Goal: Task Accomplishment & Management: Manage account settings

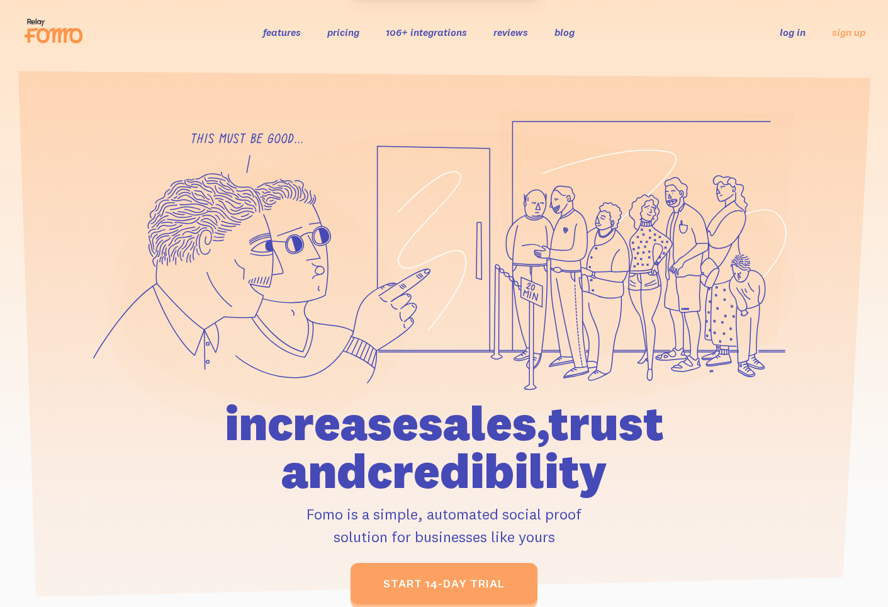
click at [784, 32] on link "log in" at bounding box center [793, 32] width 26 height 13
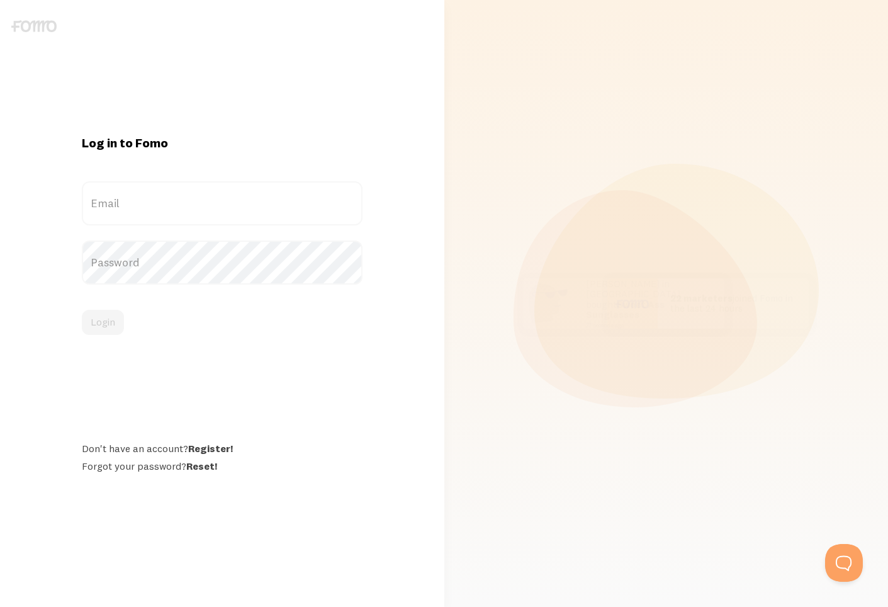
click at [210, 202] on label "Email" at bounding box center [222, 203] width 281 height 44
click at [210, 202] on input "Email" at bounding box center [222, 203] width 281 height 44
click at [178, 203] on label "Email" at bounding box center [222, 203] width 281 height 44
click at [178, 203] on input "Email" at bounding box center [222, 203] width 281 height 44
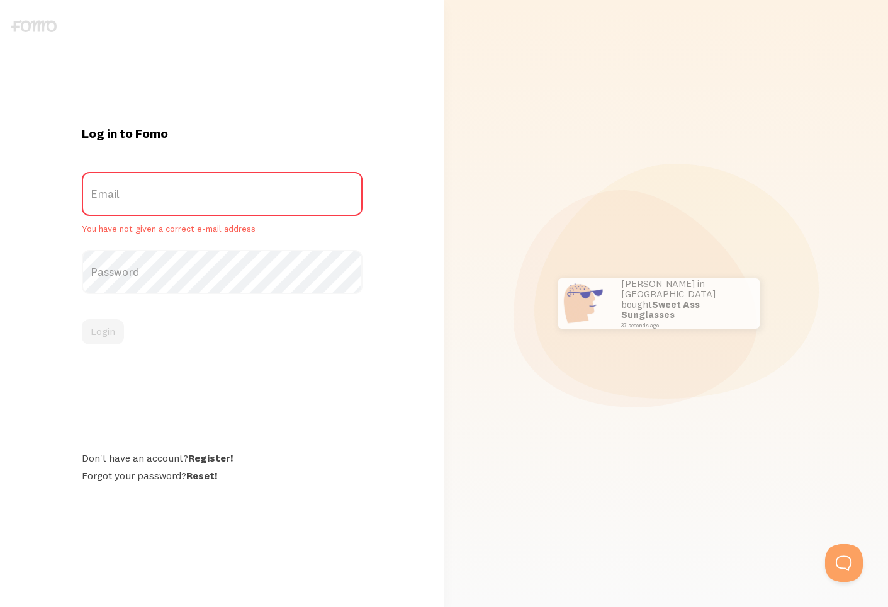
click at [168, 195] on label "Email" at bounding box center [222, 194] width 281 height 44
click at [168, 195] on input "Email" at bounding box center [222, 194] width 281 height 44
click at [167, 194] on label "Email" at bounding box center [222, 194] width 281 height 44
click at [167, 194] on input "Email" at bounding box center [222, 194] width 281 height 44
click at [167, 194] on label "Email" at bounding box center [222, 194] width 281 height 44
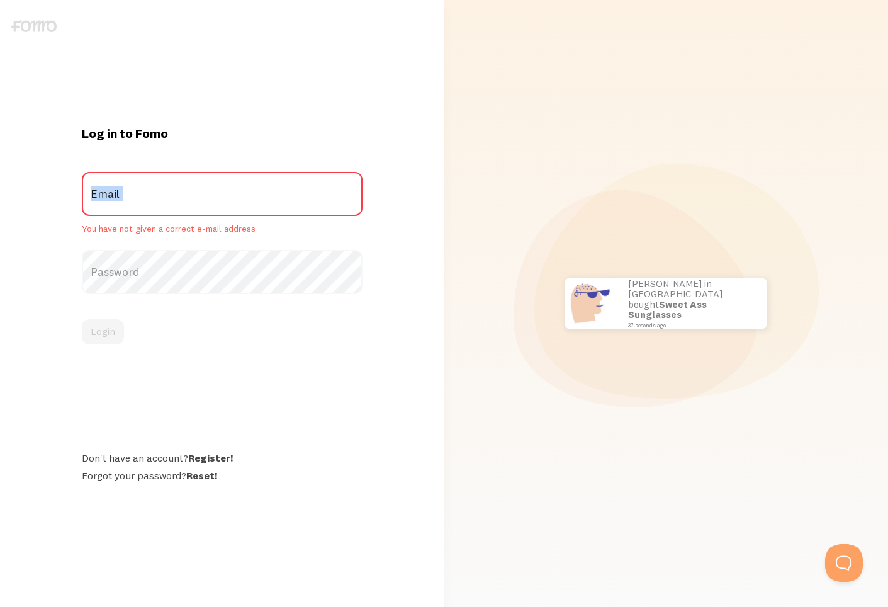
click at [167, 194] on input "Email" at bounding box center [222, 194] width 281 height 44
click at [167, 194] on label "Email" at bounding box center [222, 194] width 281 height 44
click at [167, 194] on input "Email" at bounding box center [222, 194] width 281 height 44
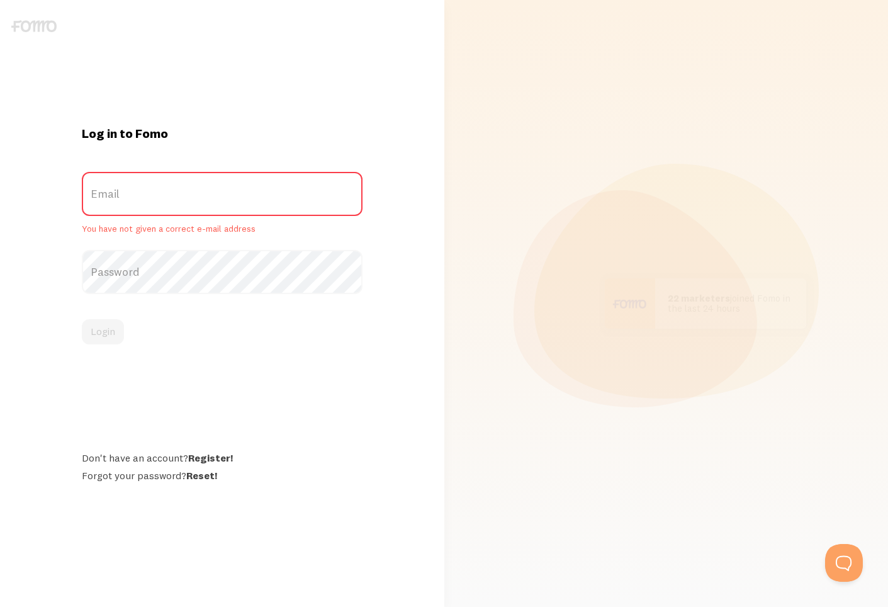
click at [225, 195] on label "Email" at bounding box center [222, 194] width 281 height 44
click at [225, 195] on input "Email" at bounding box center [222, 194] width 281 height 44
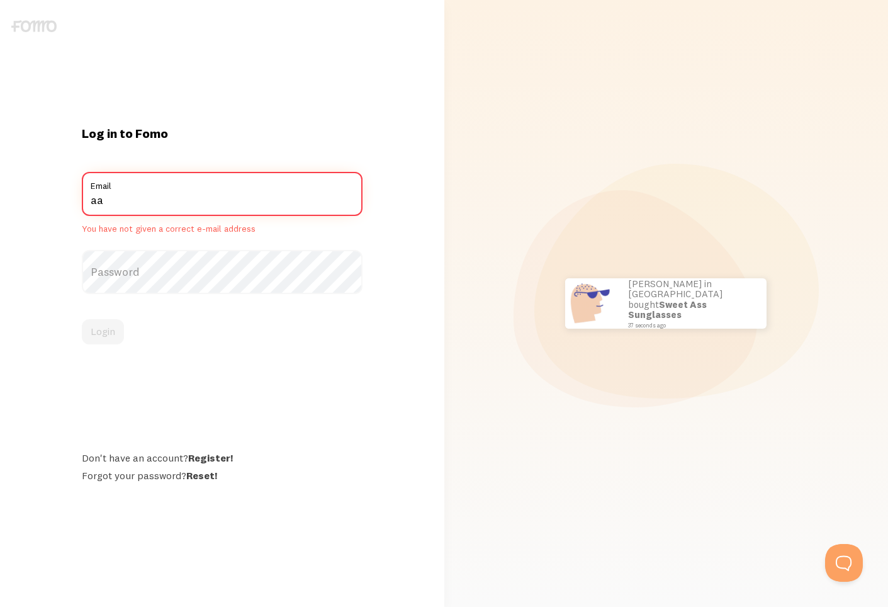
type input "[PERSON_NAME][EMAIL_ADDRESS][DOMAIN_NAME]"
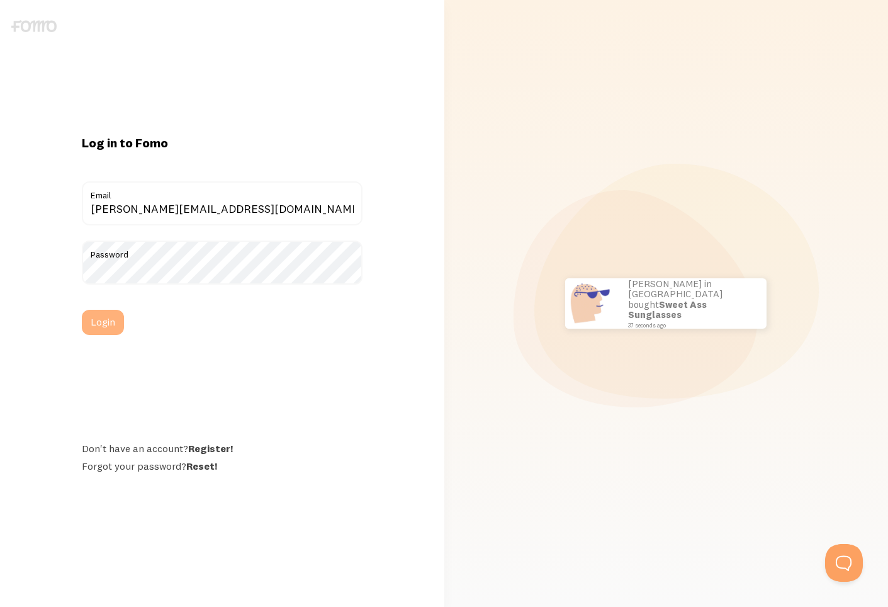
click at [98, 323] on button "Login" at bounding box center [103, 322] width 42 height 25
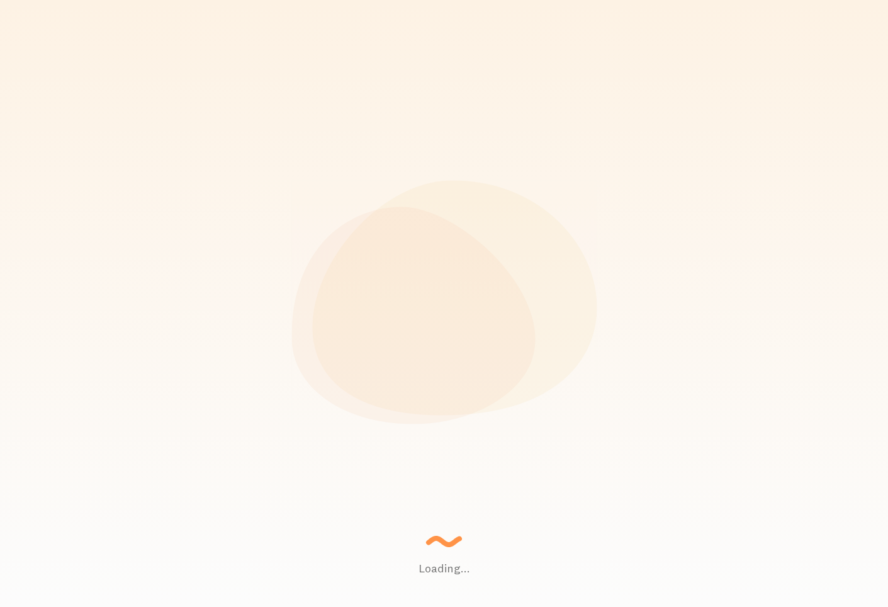
scroll to position [330, 682]
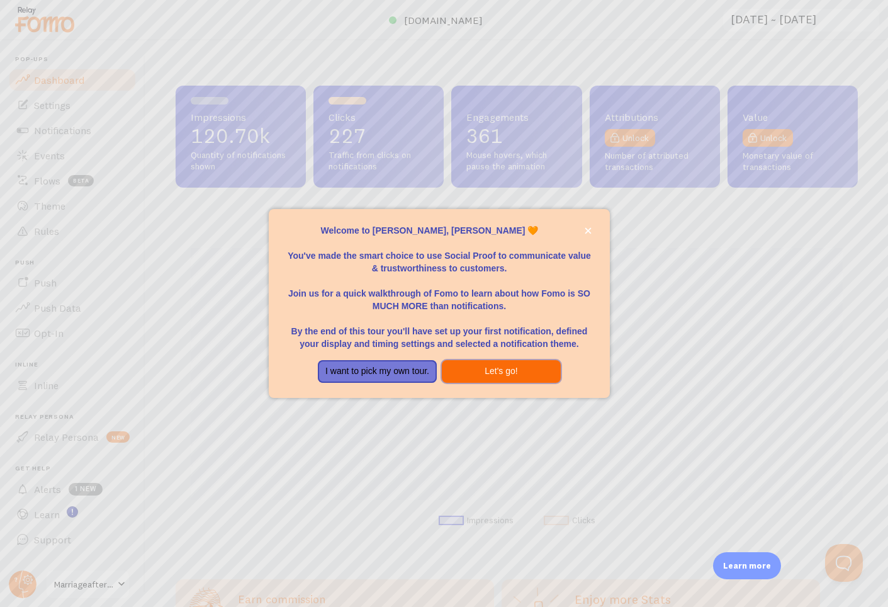
click at [496, 375] on button "Let's go!" at bounding box center [501, 371] width 119 height 23
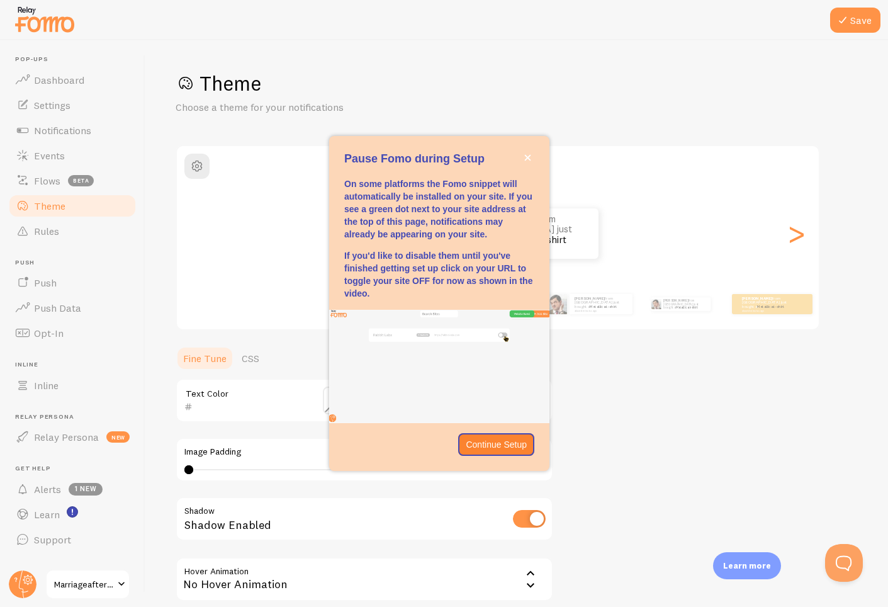
click at [597, 121] on div "Theme Choose a theme for your notifications Classic [PERSON_NAME] from [GEOGRAP…" at bounding box center [517, 369] width 682 height 597
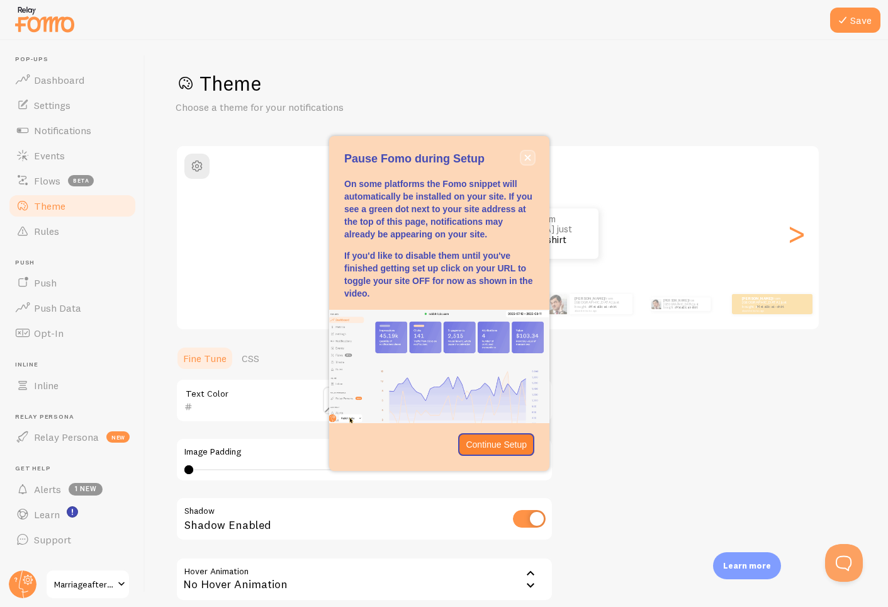
click at [529, 154] on icon "close," at bounding box center [528, 157] width 6 height 6
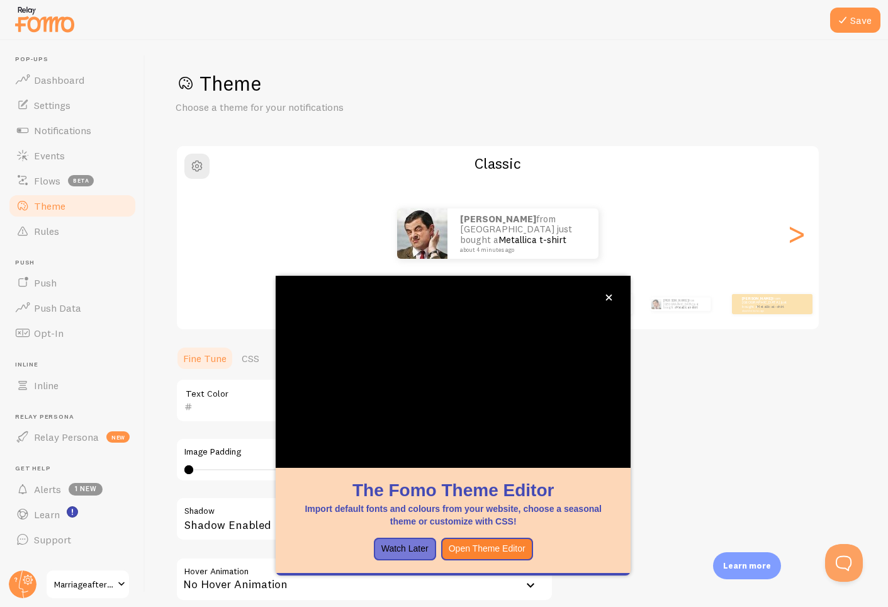
scroll to position [35, 0]
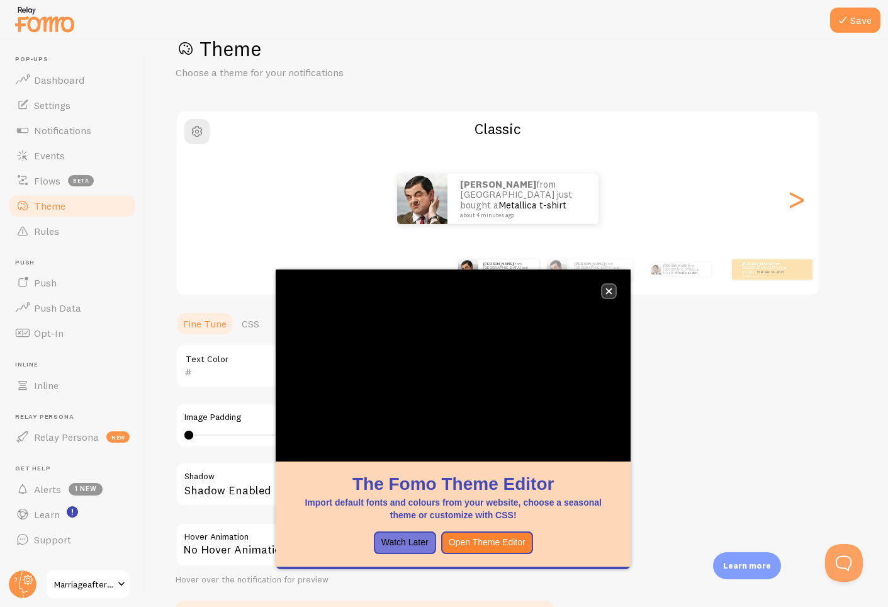
click at [606, 291] on icon "close," at bounding box center [609, 291] width 7 height 7
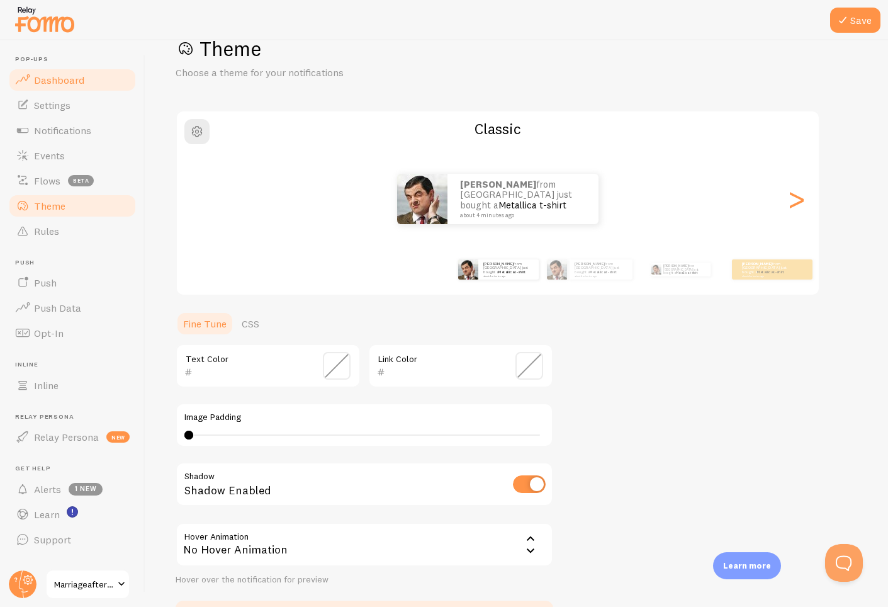
click at [77, 83] on span "Dashboard" at bounding box center [59, 80] width 50 height 13
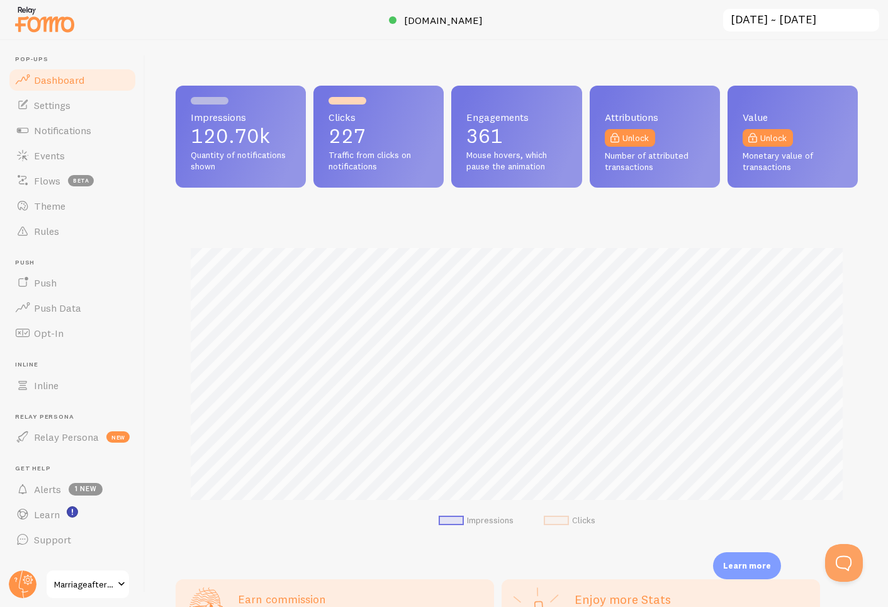
click at [130, 586] on header "Pop-ups Dashboard Settings Notifications Events Flows beta Theme Rules [GEOGRAP…" at bounding box center [72, 323] width 145 height 567
click at [121, 586] on span at bounding box center [121, 584] width 15 height 15
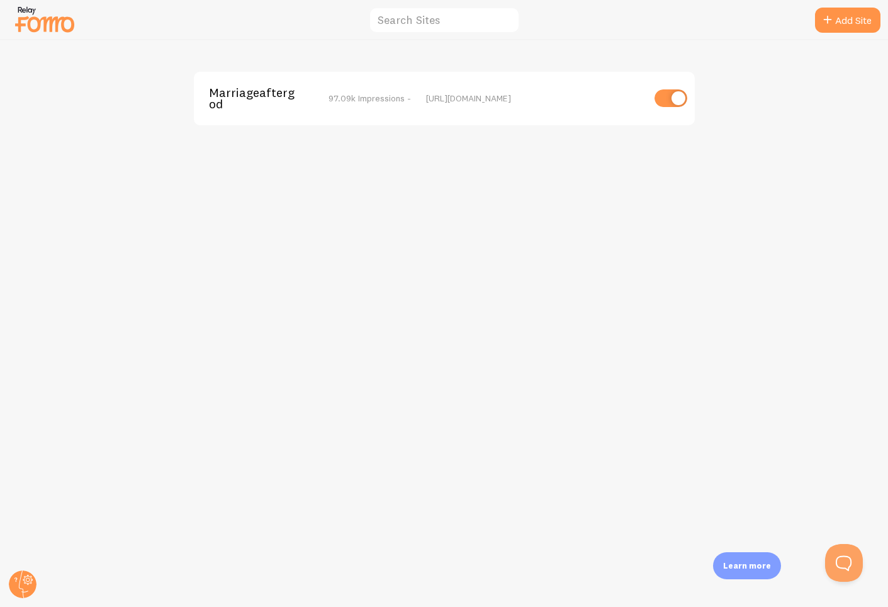
click at [669, 94] on input "checkbox" at bounding box center [671, 98] width 33 height 18
checkbox input "false"
click at [281, 91] on span "Marriageaftergod" at bounding box center [259, 98] width 101 height 23
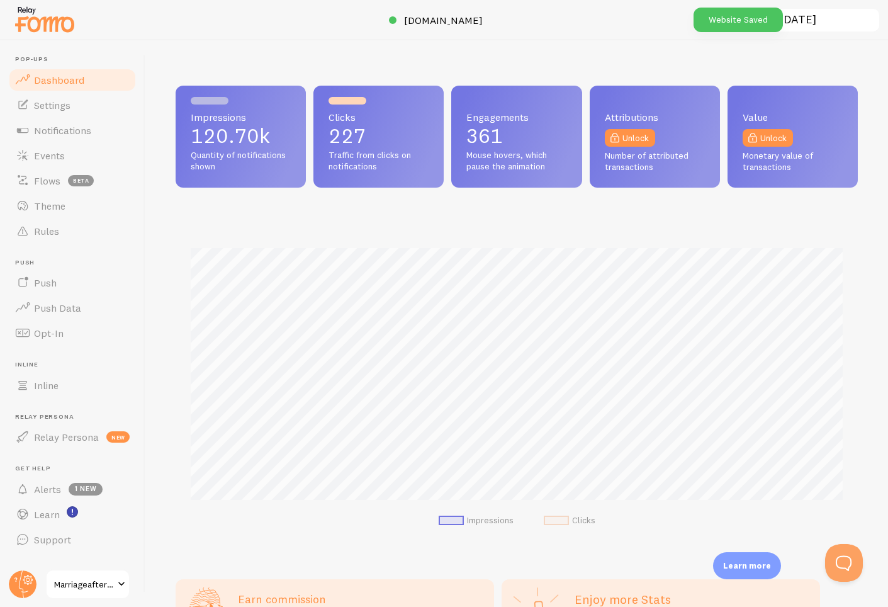
scroll to position [330, 682]
click at [82, 96] on link "Settings" at bounding box center [73, 105] width 130 height 25
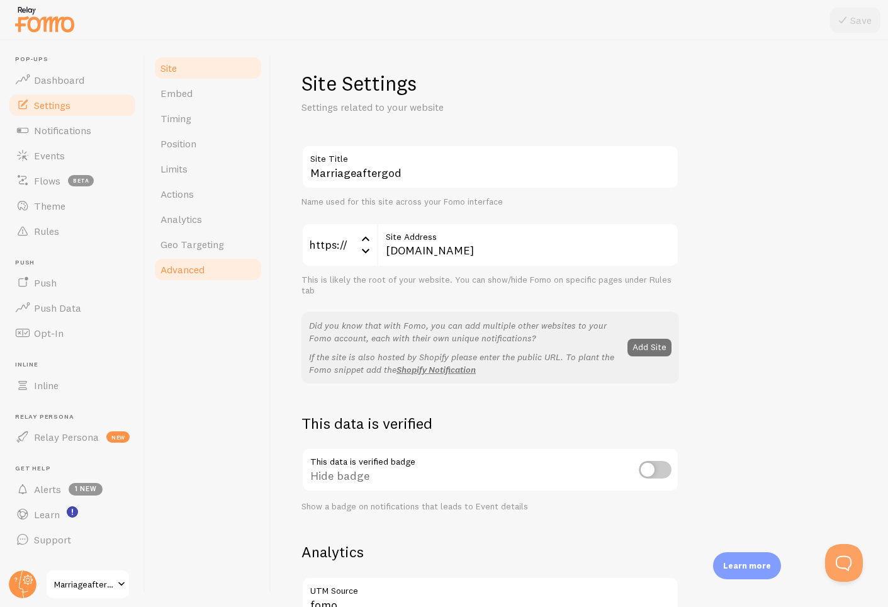
click at [200, 273] on span "Advanced" at bounding box center [183, 269] width 44 height 13
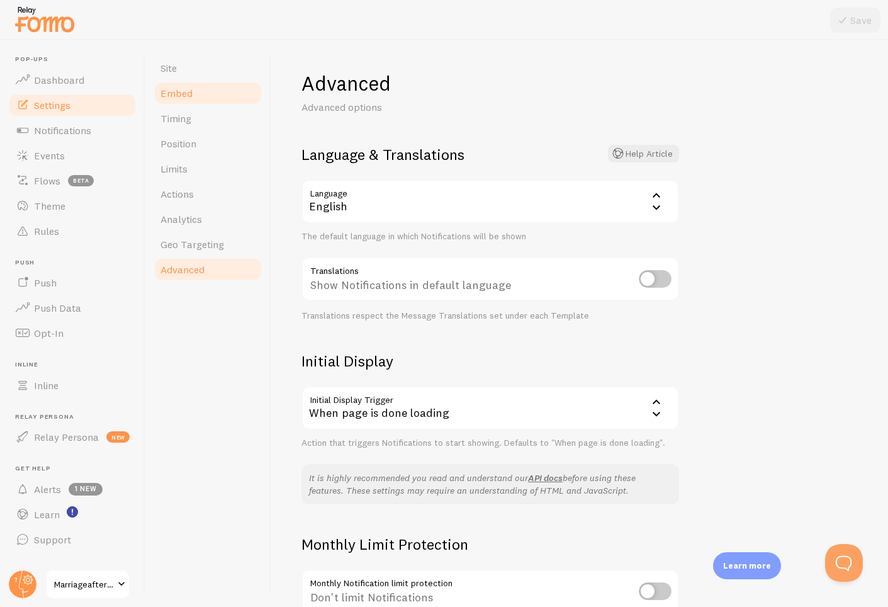
click at [188, 96] on span "Embed" at bounding box center [177, 93] width 32 height 13
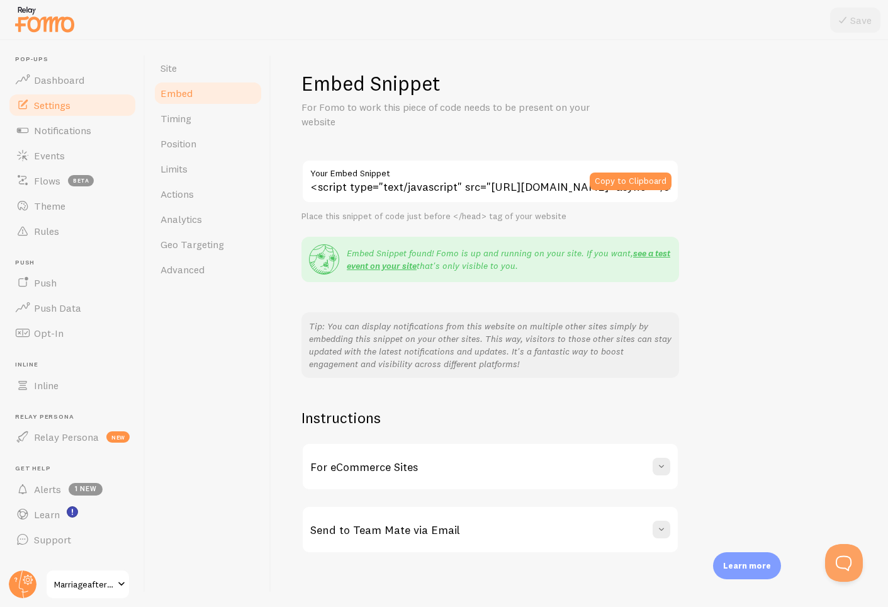
click at [189, 96] on span "Embed" at bounding box center [177, 93] width 32 height 13
click at [189, 71] on link "Site" at bounding box center [208, 67] width 110 height 25
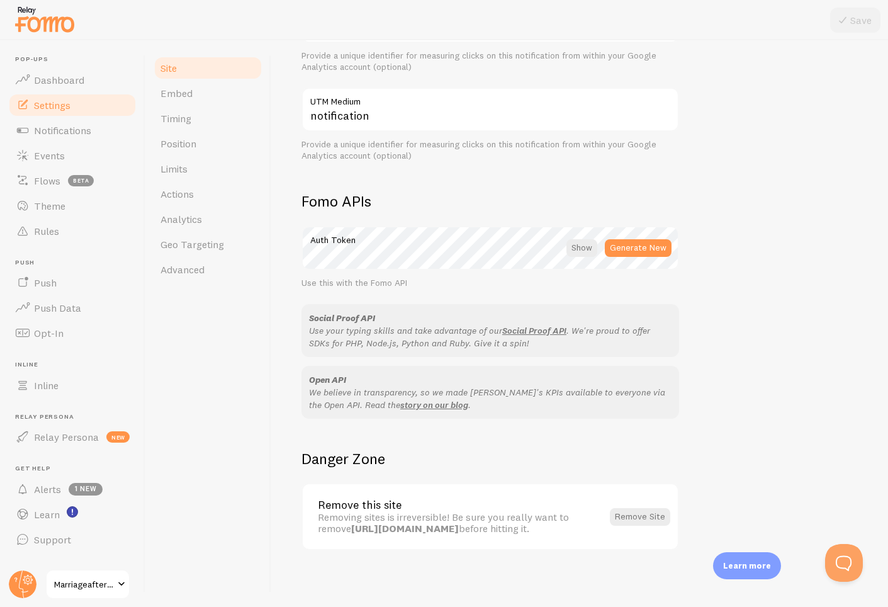
scroll to position [582, 0]
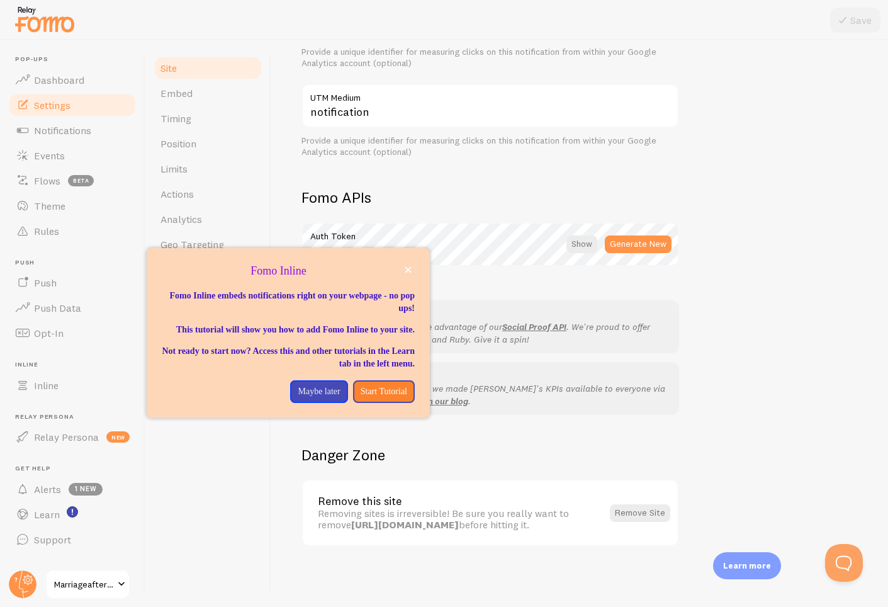
click at [81, 586] on span "Marriageaftergod" at bounding box center [84, 584] width 60 height 15
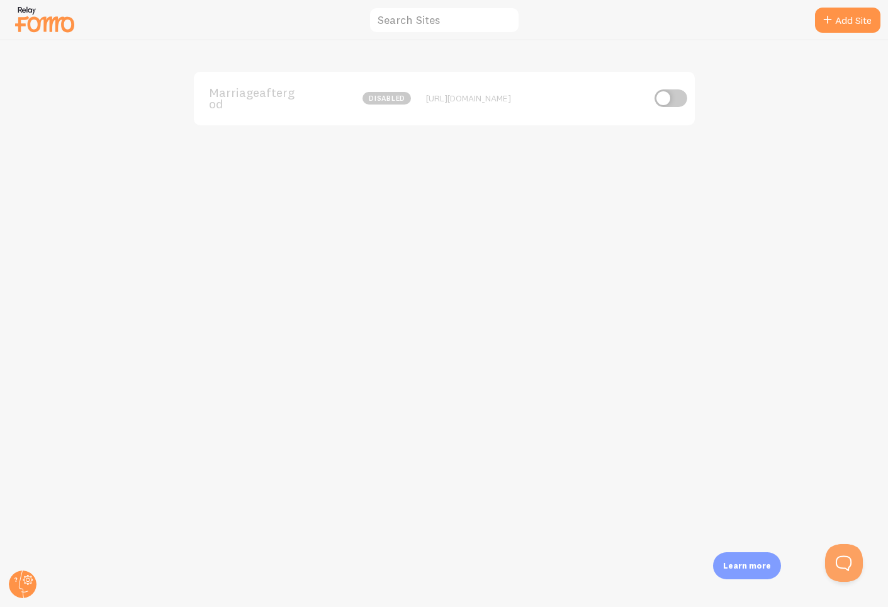
click at [63, 23] on img at bounding box center [44, 19] width 63 height 32
click at [23, 575] on circle at bounding box center [23, 584] width 28 height 28
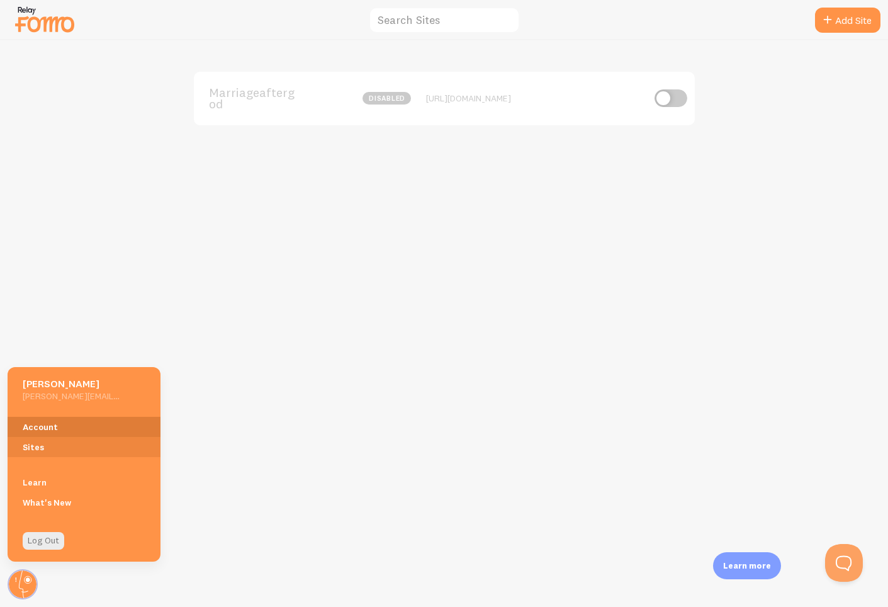
click at [55, 419] on link "Account" at bounding box center [84, 427] width 153 height 20
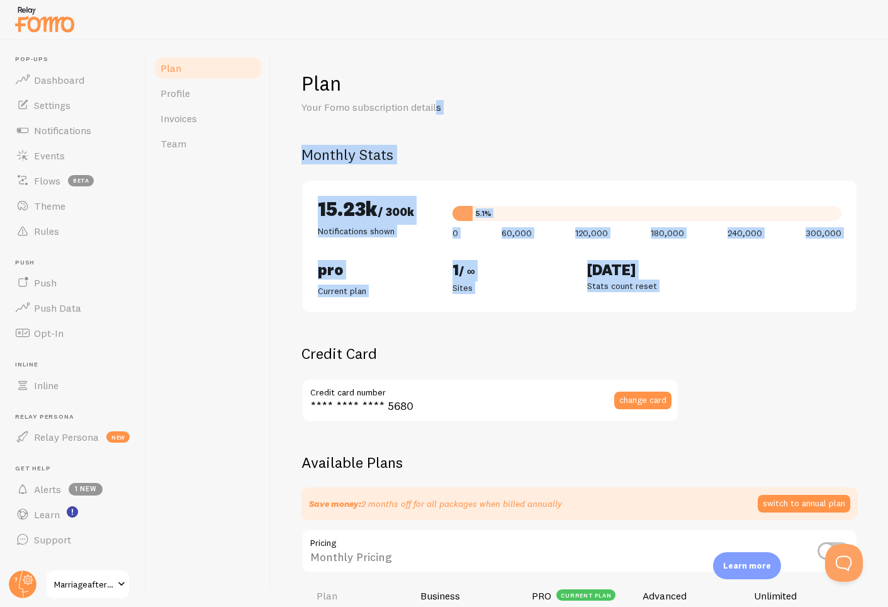
drag, startPoint x: 697, startPoint y: 337, endPoint x: 439, endPoint y: 105, distance: 346.8
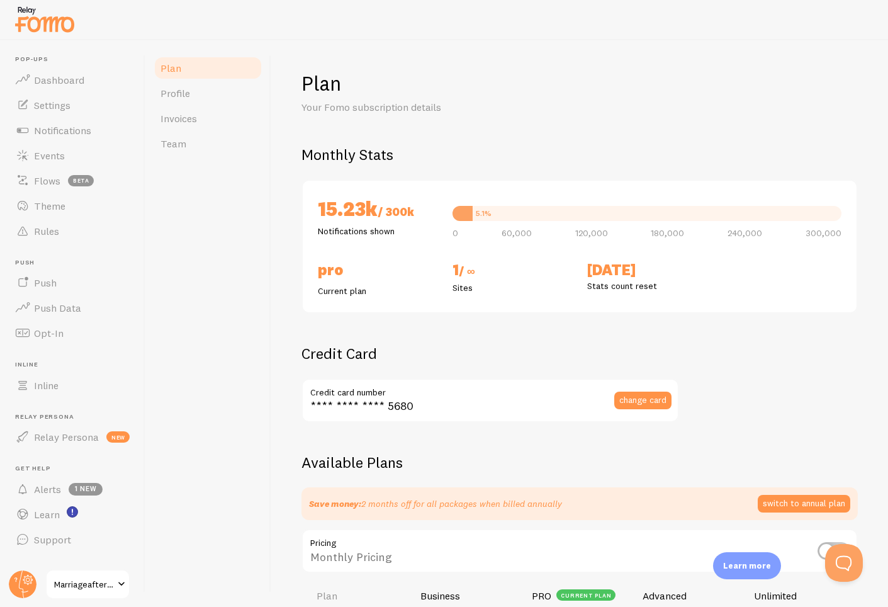
click at [463, 106] on p "Your Fomo subscription details" at bounding box center [453, 107] width 302 height 14
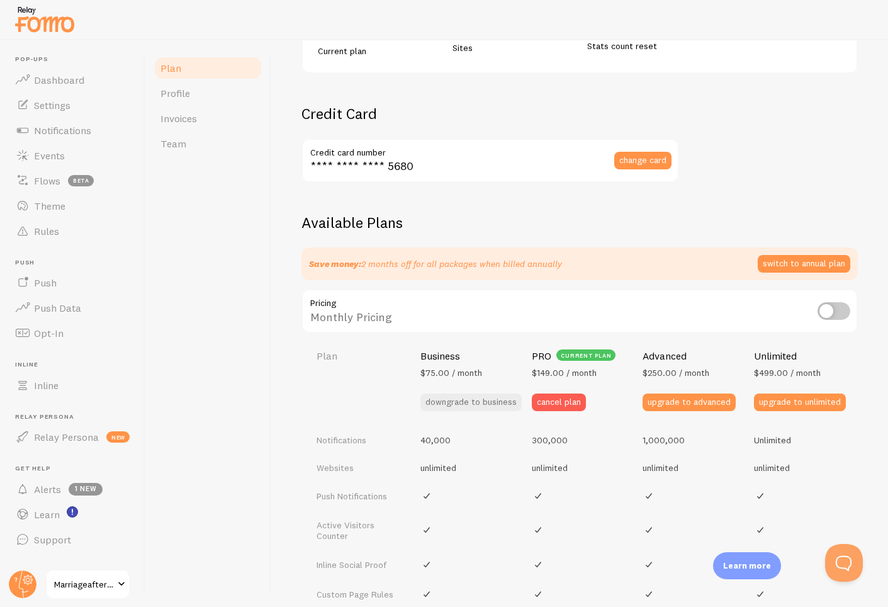
scroll to position [273, 0]
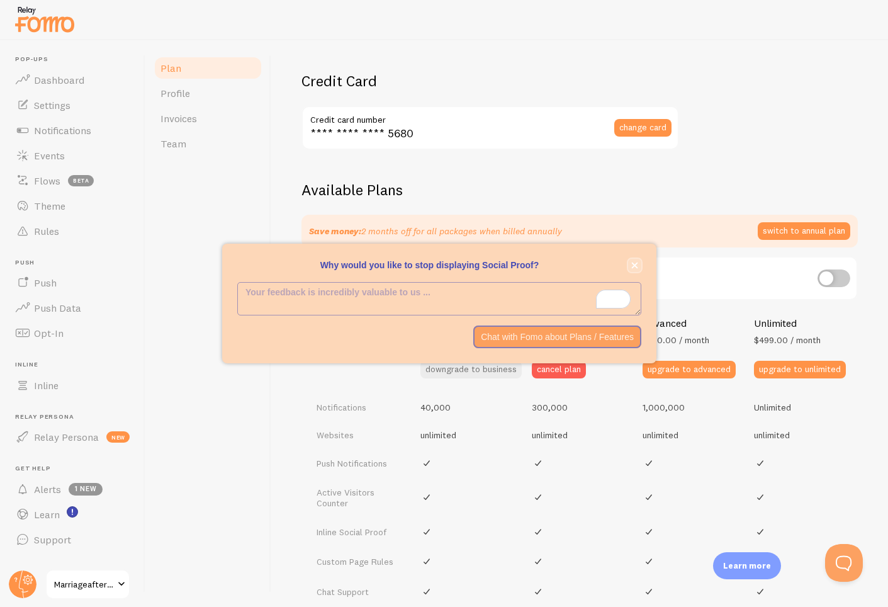
click at [635, 265] on icon "close," at bounding box center [635, 265] width 6 height 6
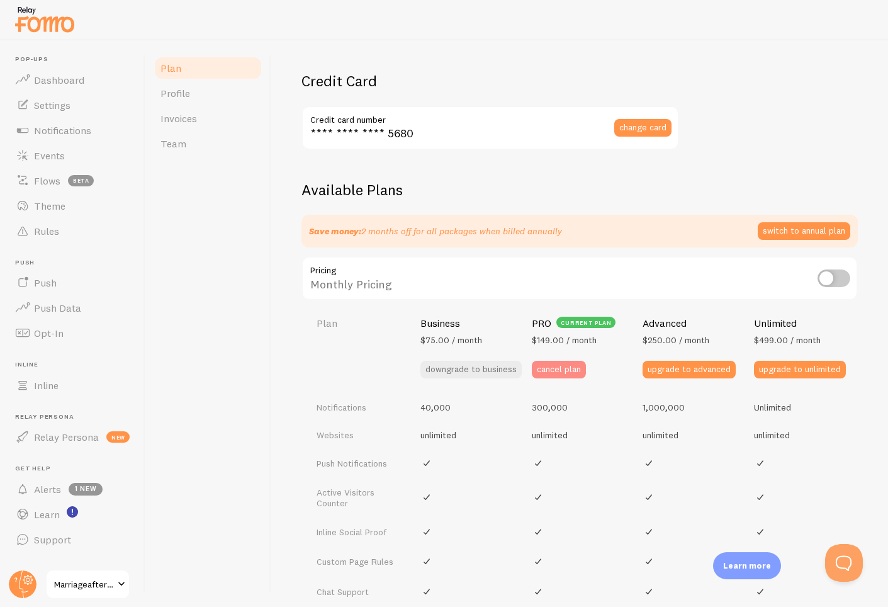
click at [567, 370] on button "cancel plan" at bounding box center [559, 370] width 54 height 18
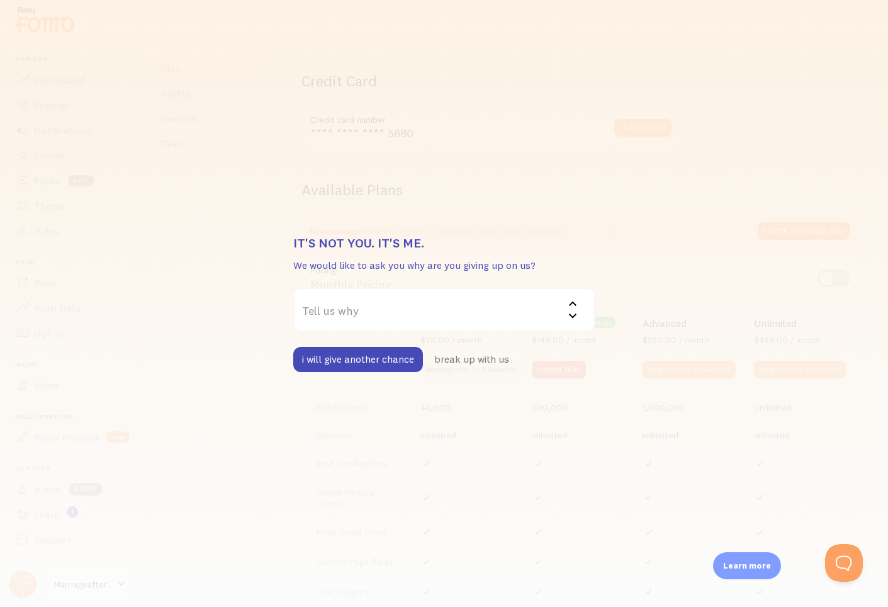
click at [421, 307] on label "Tell us why" at bounding box center [444, 310] width 302 height 44
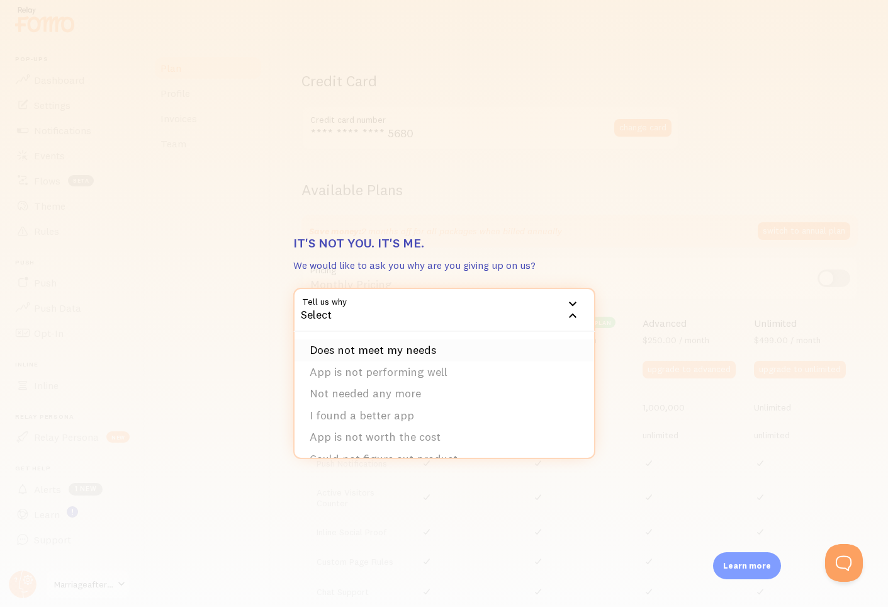
click at [410, 353] on li "Does not meet my needs" at bounding box center [445, 350] width 300 height 22
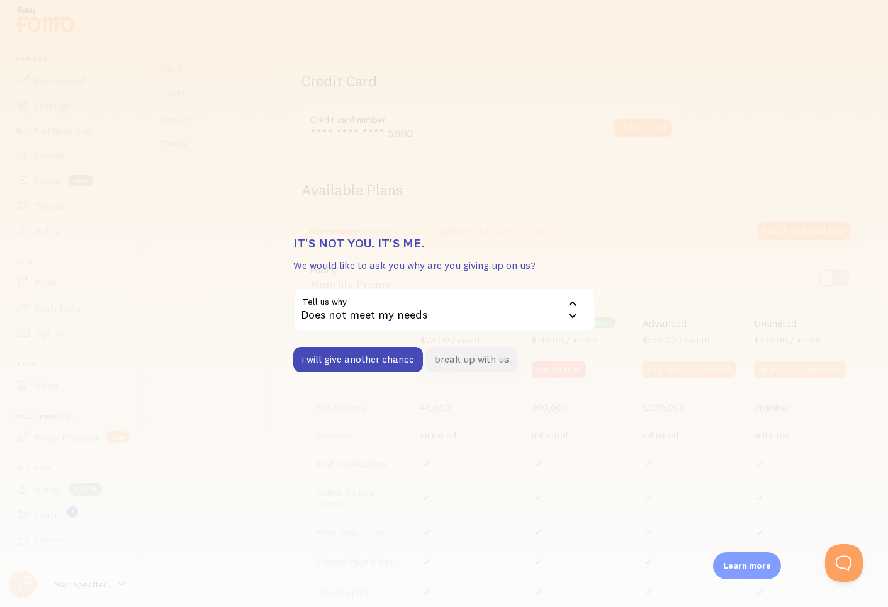
click at [468, 364] on button "break up with us" at bounding box center [472, 359] width 93 height 25
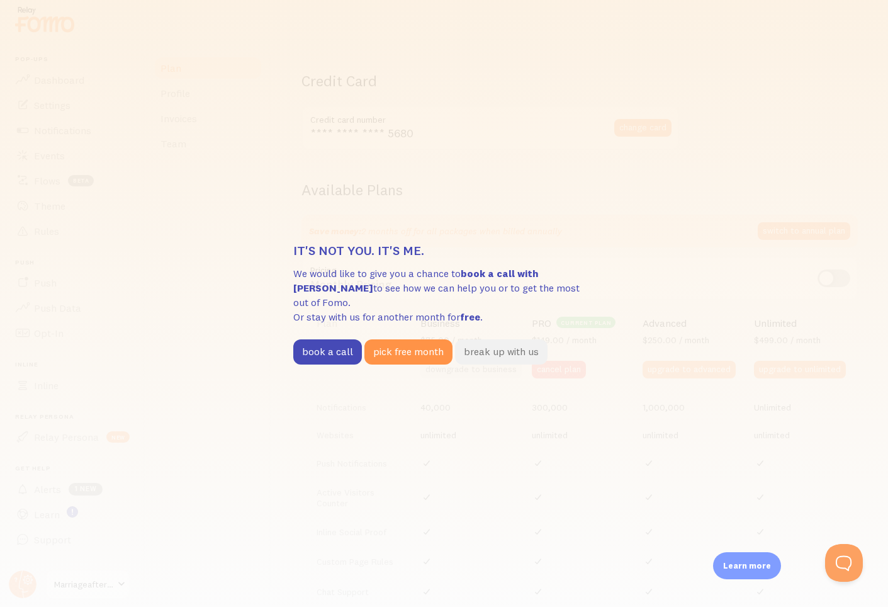
click at [463, 339] on button "break up with us" at bounding box center [501, 351] width 93 height 25
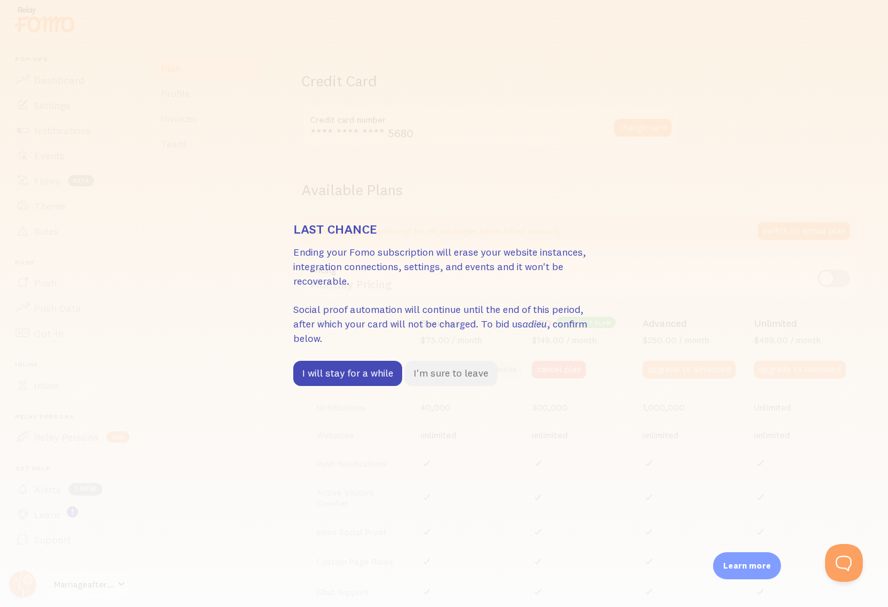
click at [456, 378] on button "I'm sure to leave" at bounding box center [451, 373] width 93 height 25
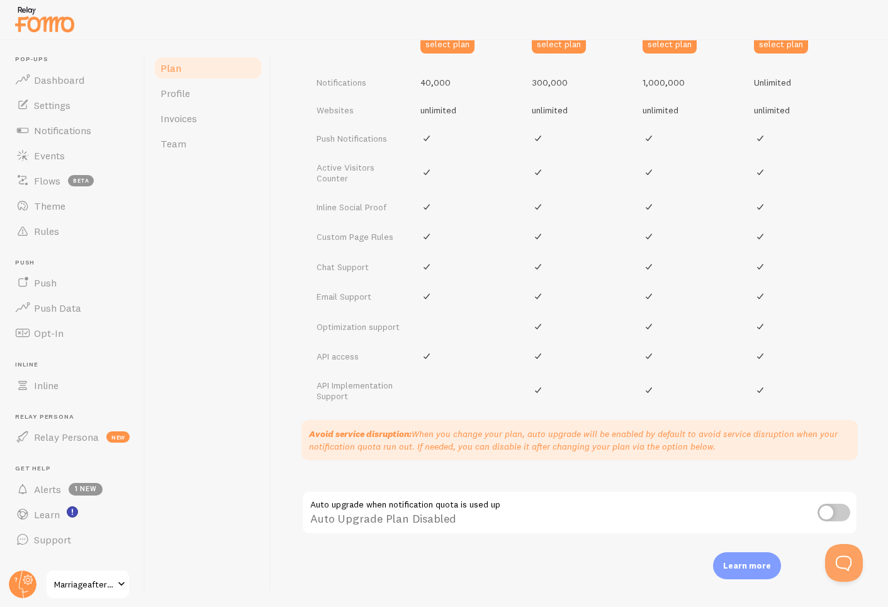
scroll to position [0, 0]
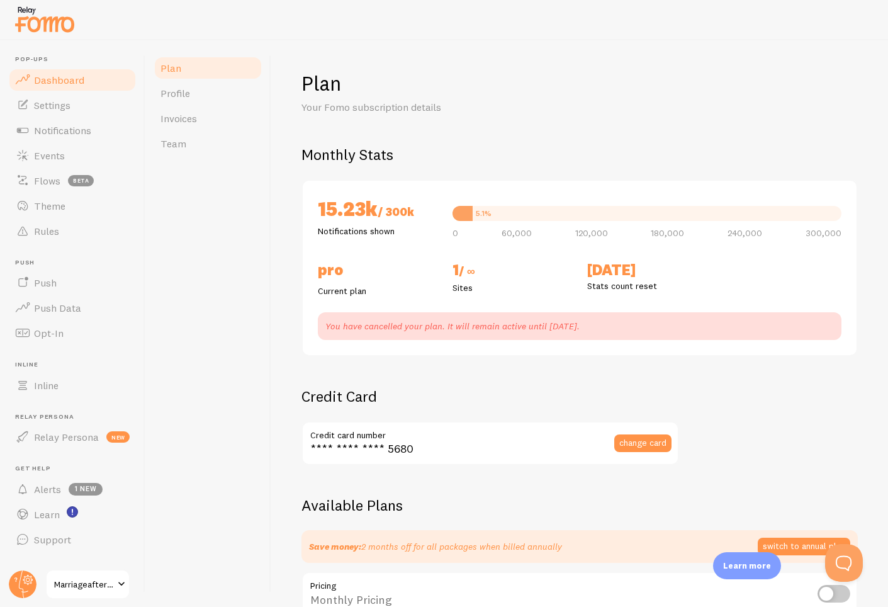
click at [55, 87] on link "Dashboard" at bounding box center [73, 79] width 130 height 25
click at [57, 101] on span "Settings" at bounding box center [52, 105] width 37 height 13
